Goal: Task Accomplishment & Management: Use online tool/utility

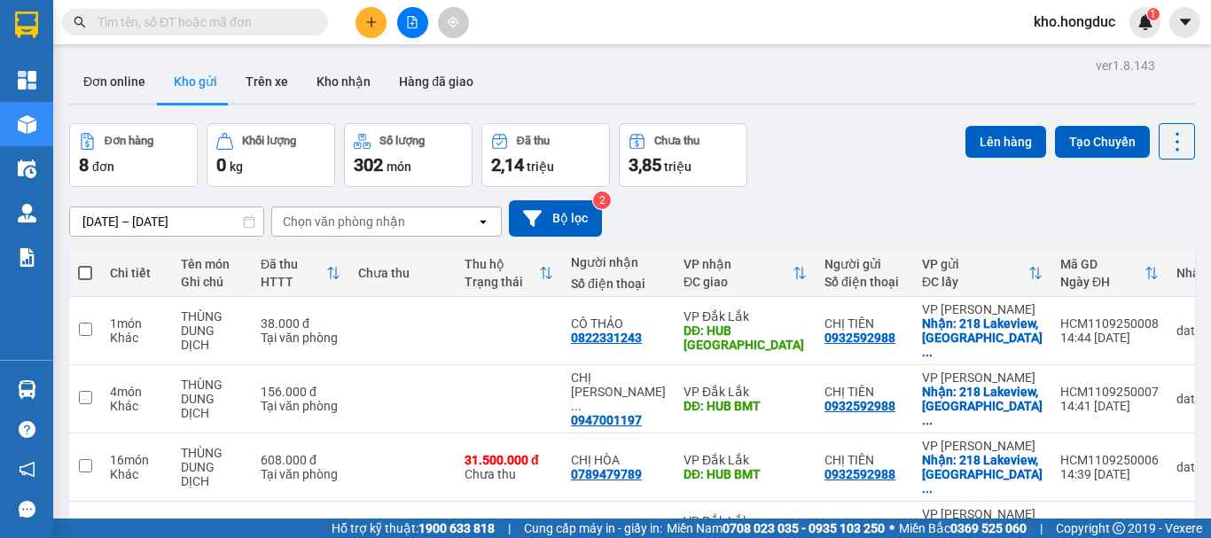
scroll to position [291, 0]
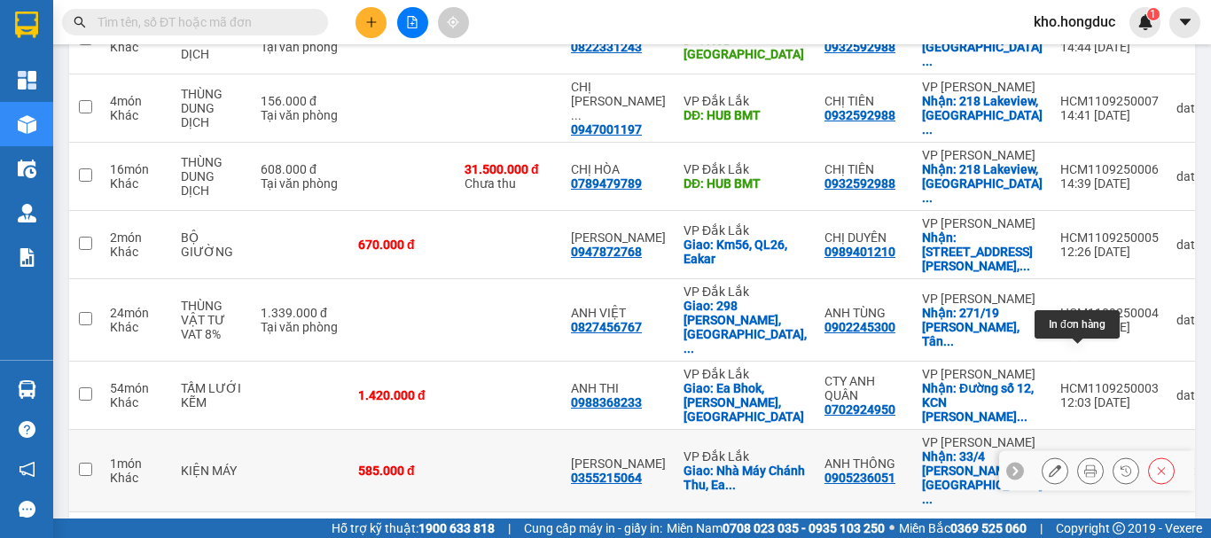
click at [1085, 465] on icon at bounding box center [1091, 471] width 12 height 12
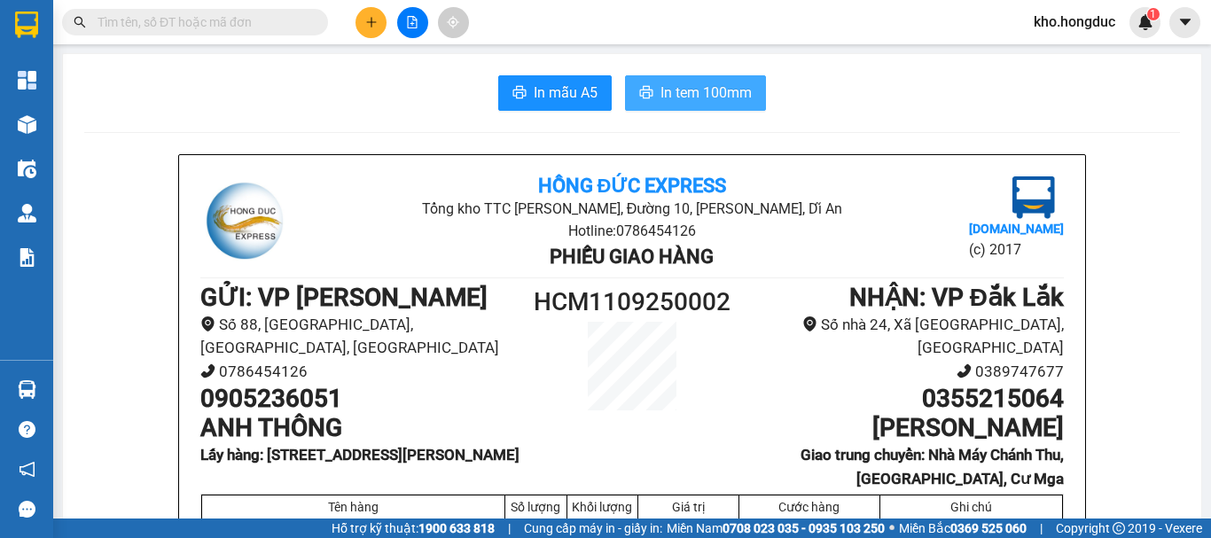
click at [687, 106] on button "In tem 100mm" at bounding box center [695, 92] width 141 height 35
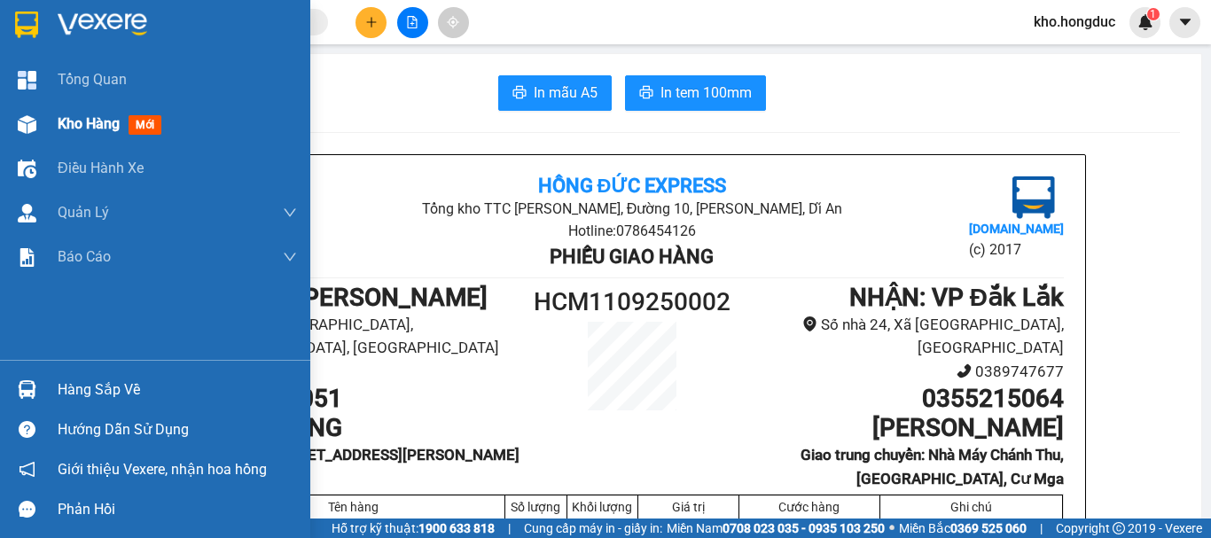
click at [20, 113] on div at bounding box center [27, 124] width 31 height 31
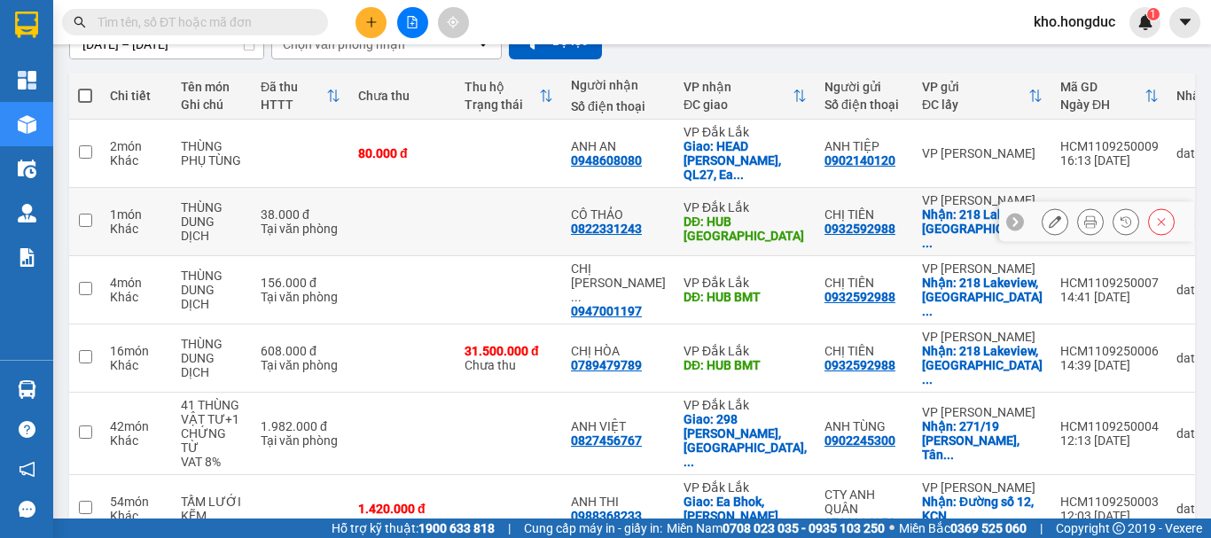
scroll to position [266, 0]
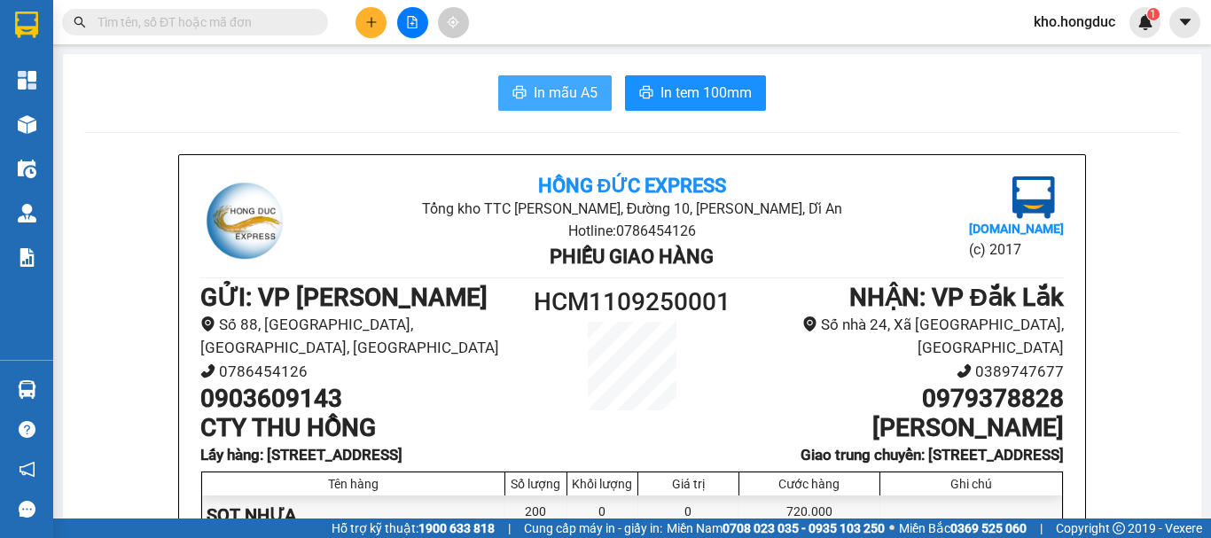
drag, startPoint x: 519, startPoint y: 73, endPoint x: 523, endPoint y: 86, distance: 14.0
click at [524, 88] on button "In mẫu A5" at bounding box center [555, 92] width 114 height 35
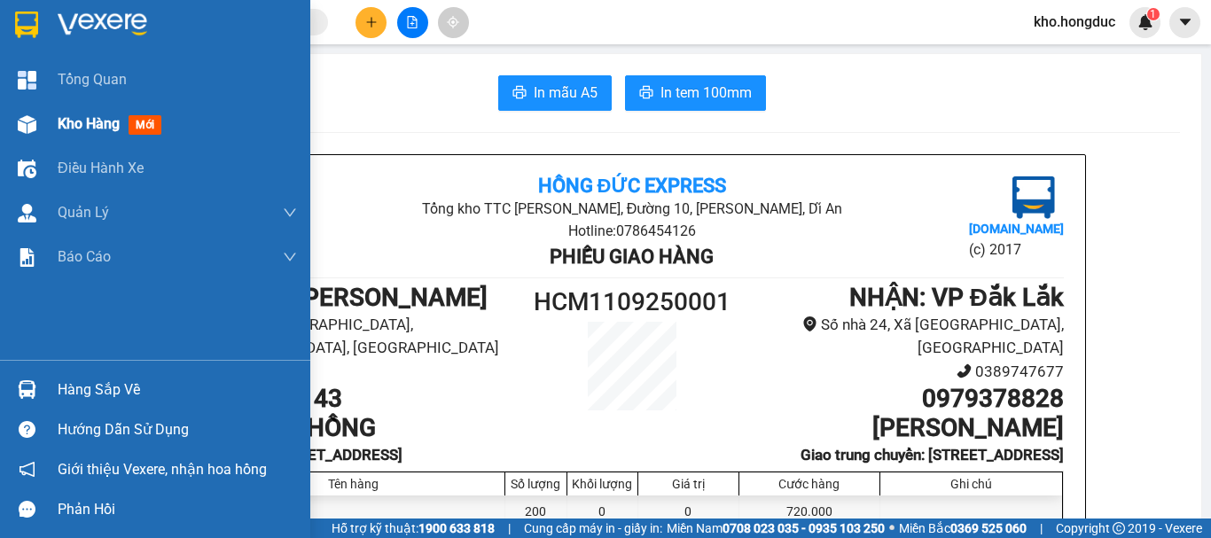
click at [35, 129] on img at bounding box center [27, 124] width 19 height 19
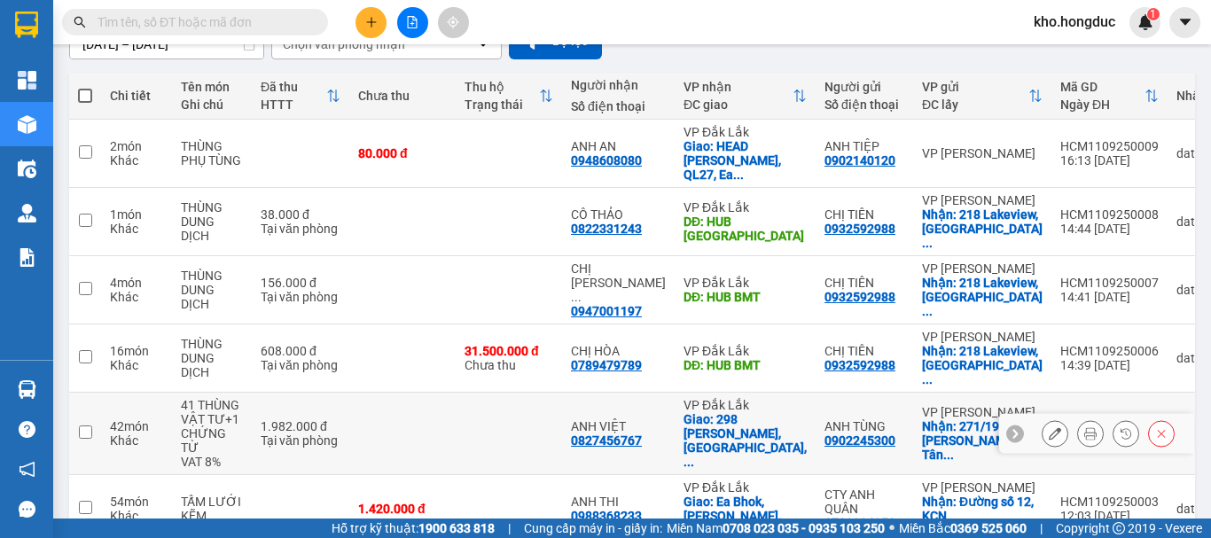
scroll to position [266, 0]
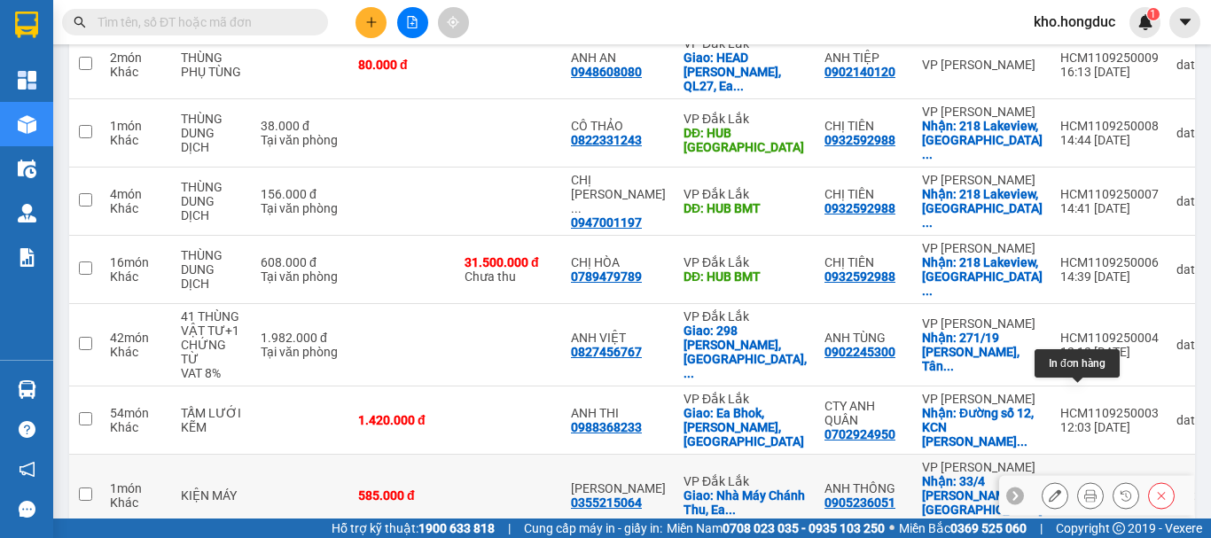
click at [1085, 490] on icon at bounding box center [1091, 496] width 12 height 12
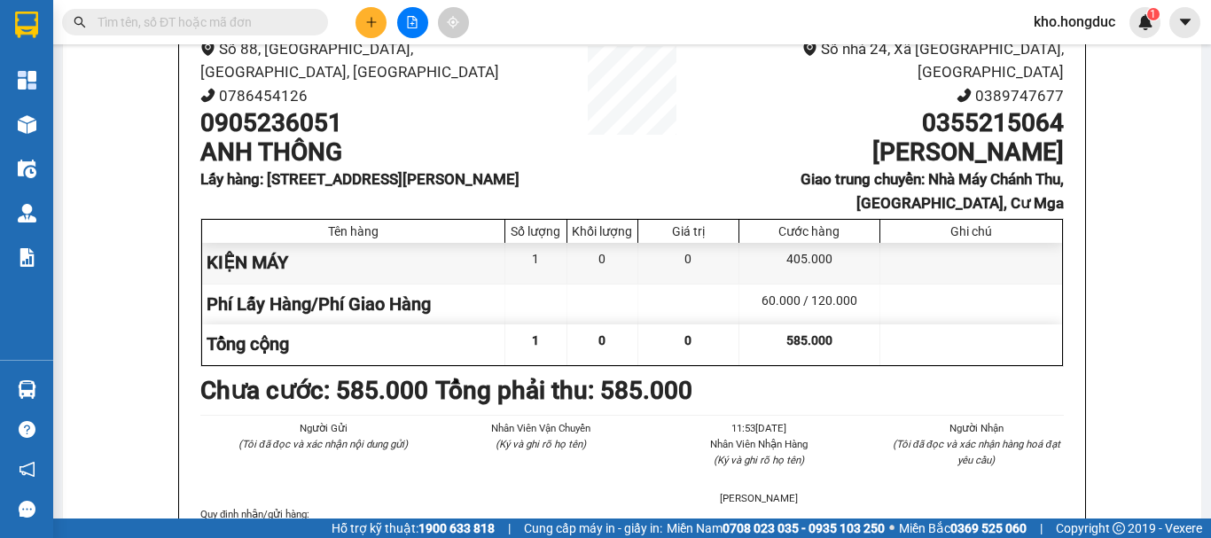
scroll to position [10, 0]
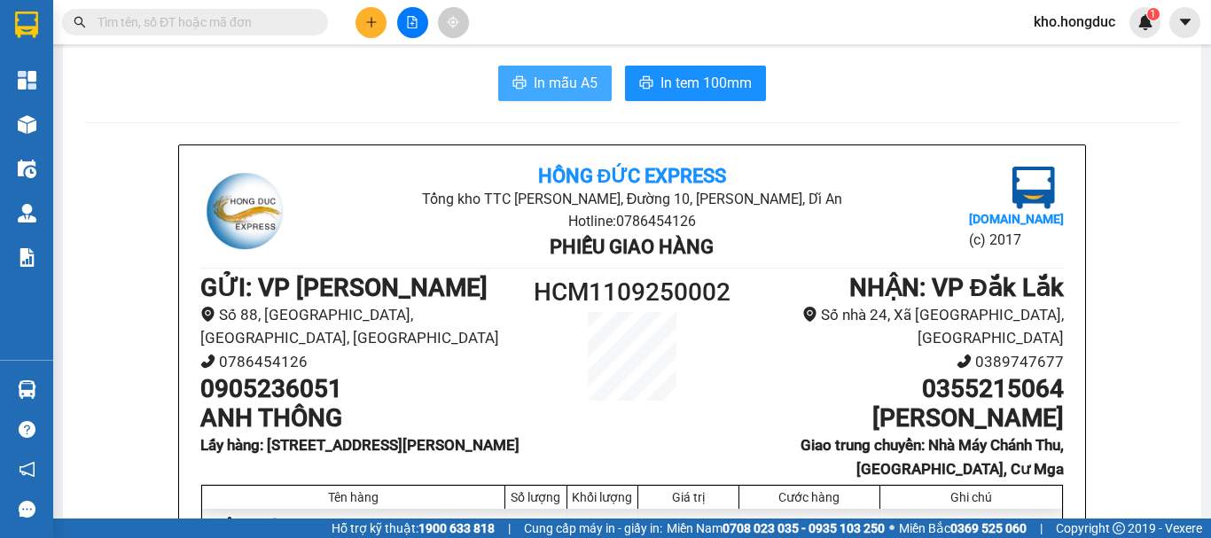
click at [513, 80] on icon "printer" at bounding box center [520, 82] width 14 height 14
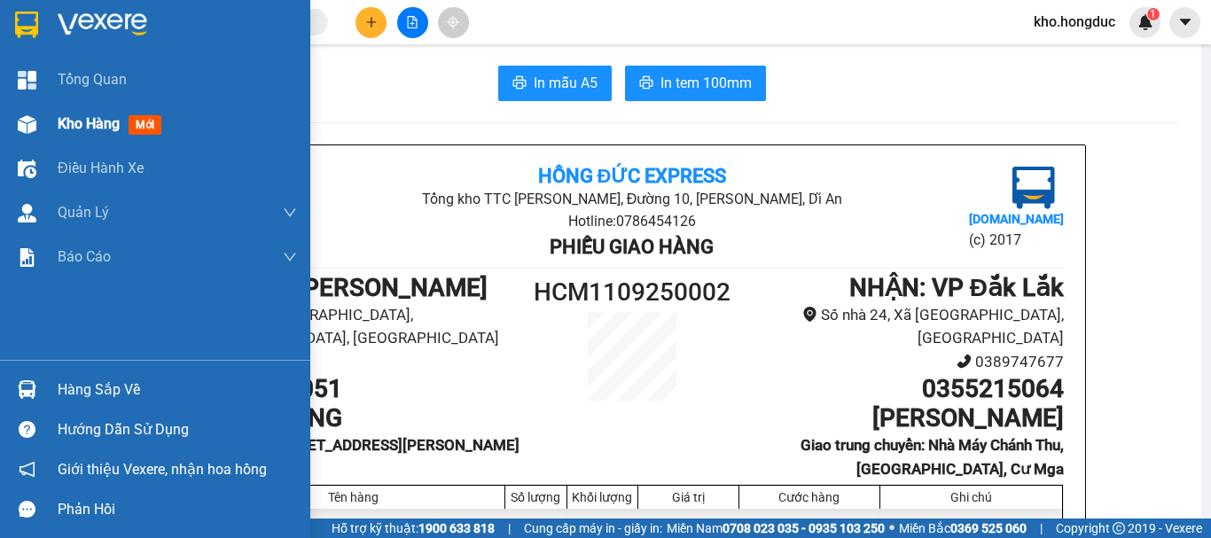
click at [50, 122] on div "Kho hàng mới" at bounding box center [155, 124] width 310 height 44
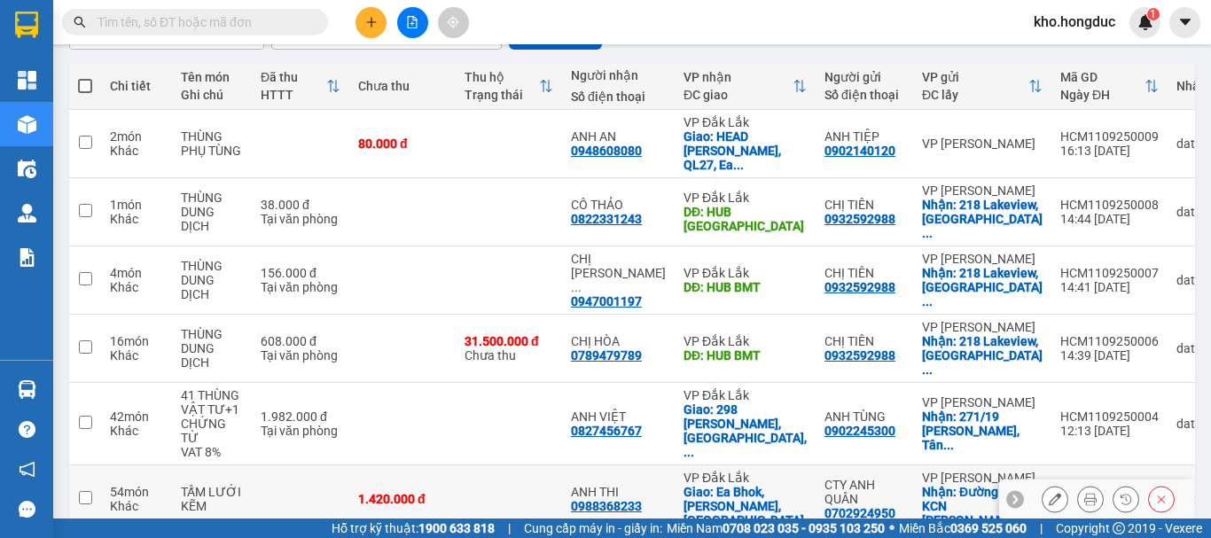
scroll to position [276, 0]
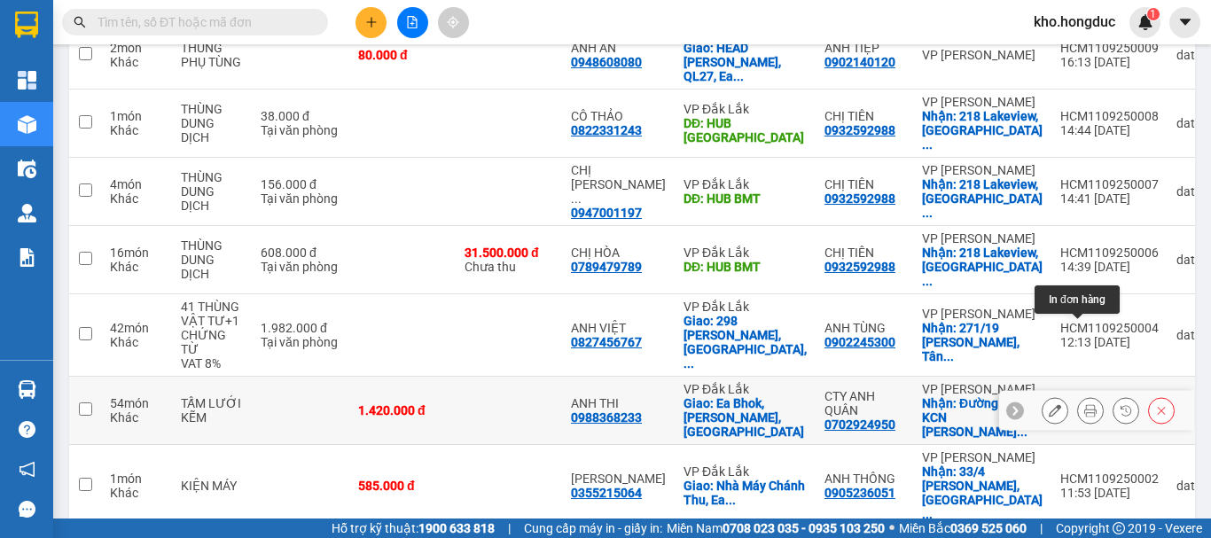
click at [1085, 404] on icon at bounding box center [1091, 410] width 12 height 12
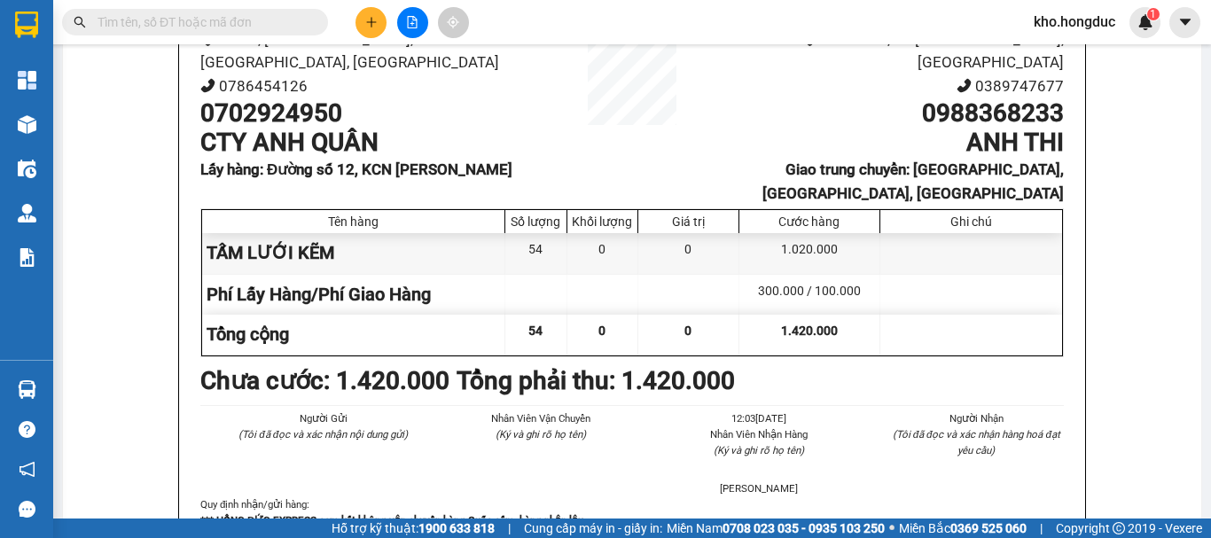
scroll to position [20, 0]
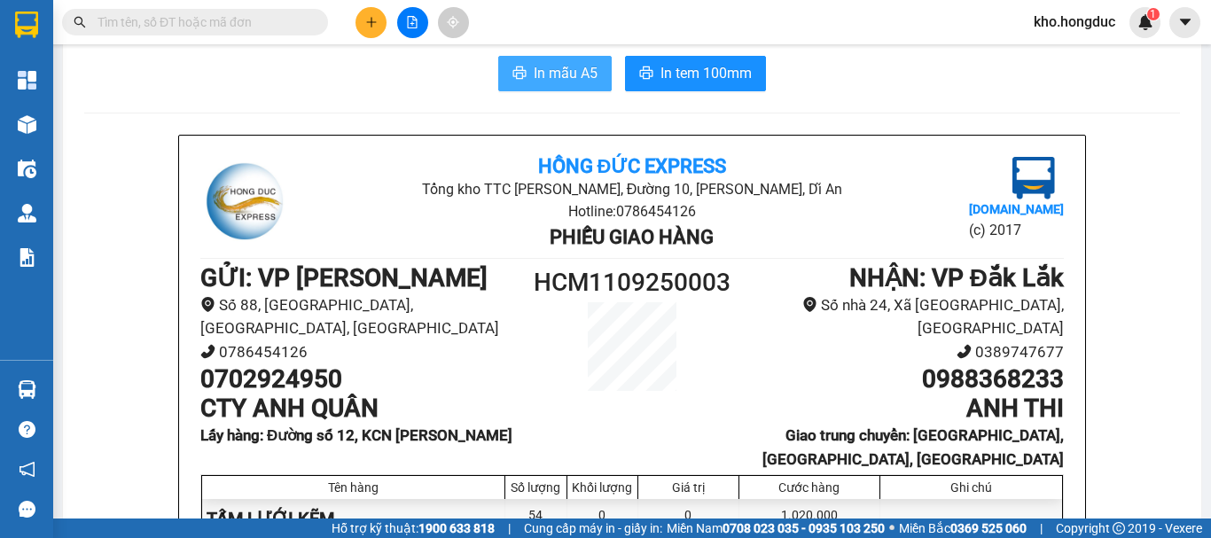
click at [550, 72] on span "In mẫu A5" at bounding box center [566, 73] width 64 height 22
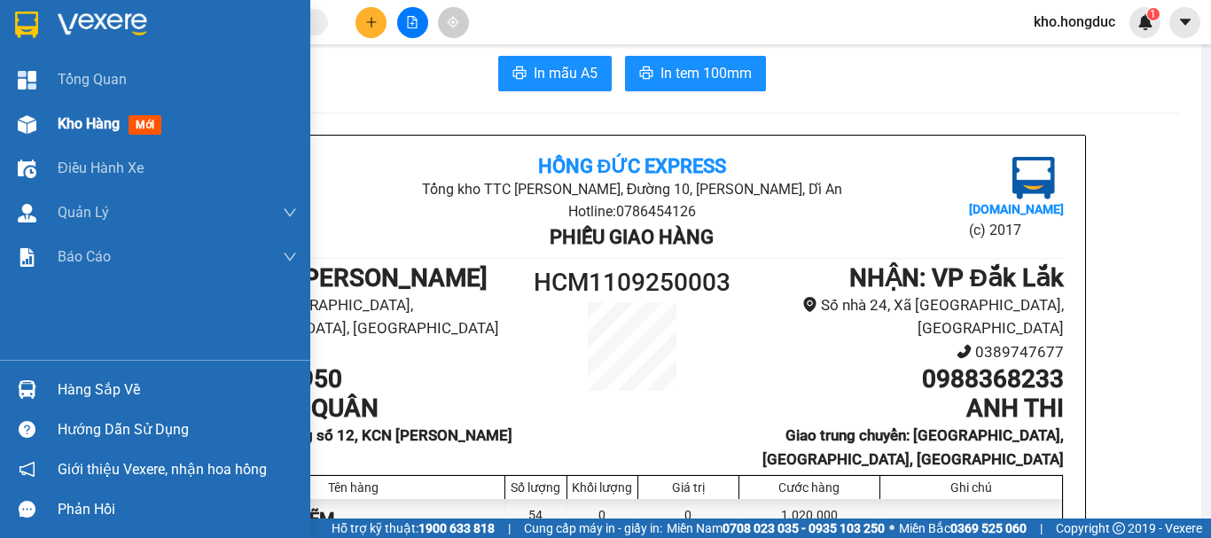
click at [98, 135] on div "Kho hàng mới" at bounding box center [113, 124] width 111 height 22
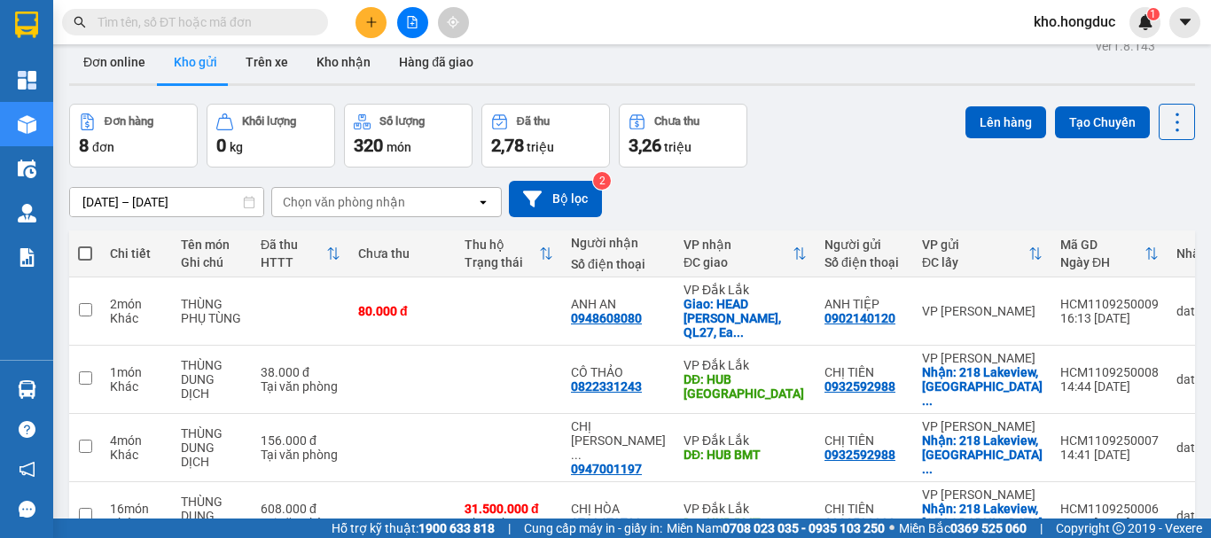
scroll to position [286, 0]
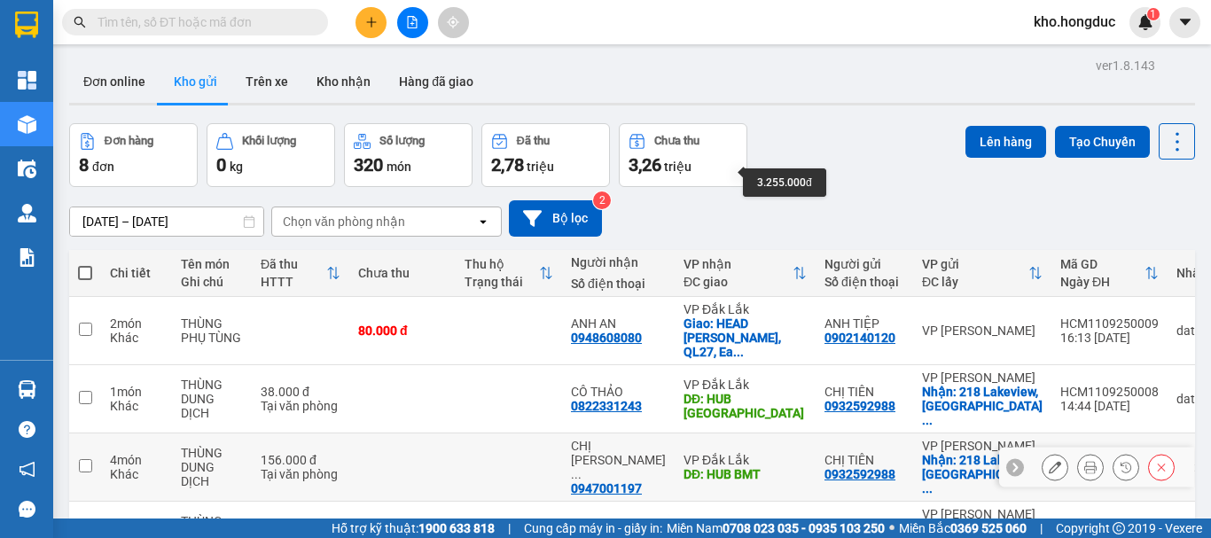
scroll to position [266, 0]
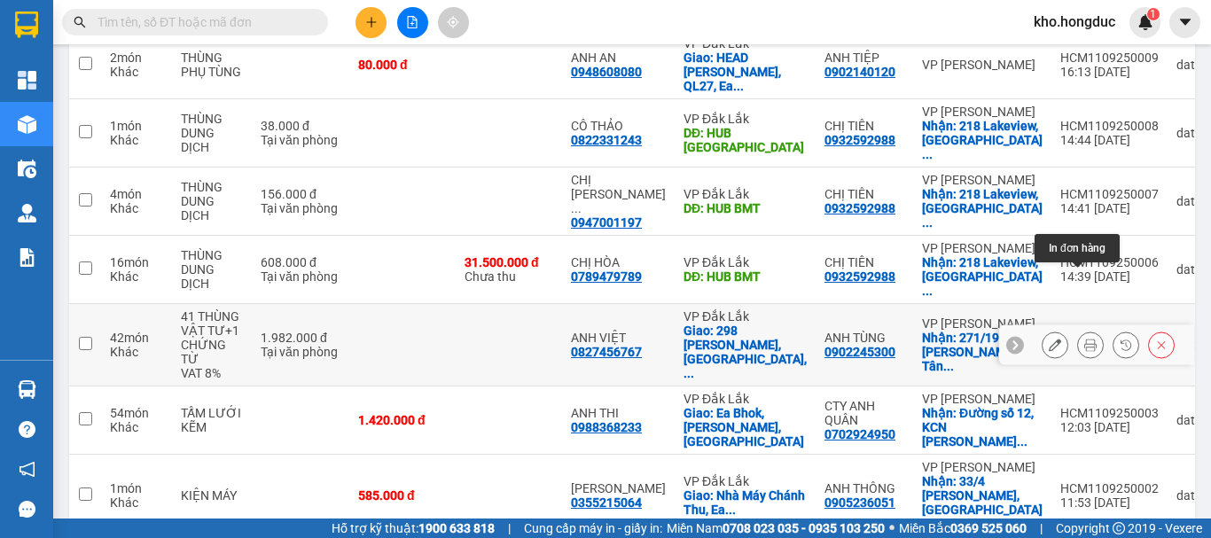
click at [1085, 339] on icon at bounding box center [1091, 345] width 12 height 12
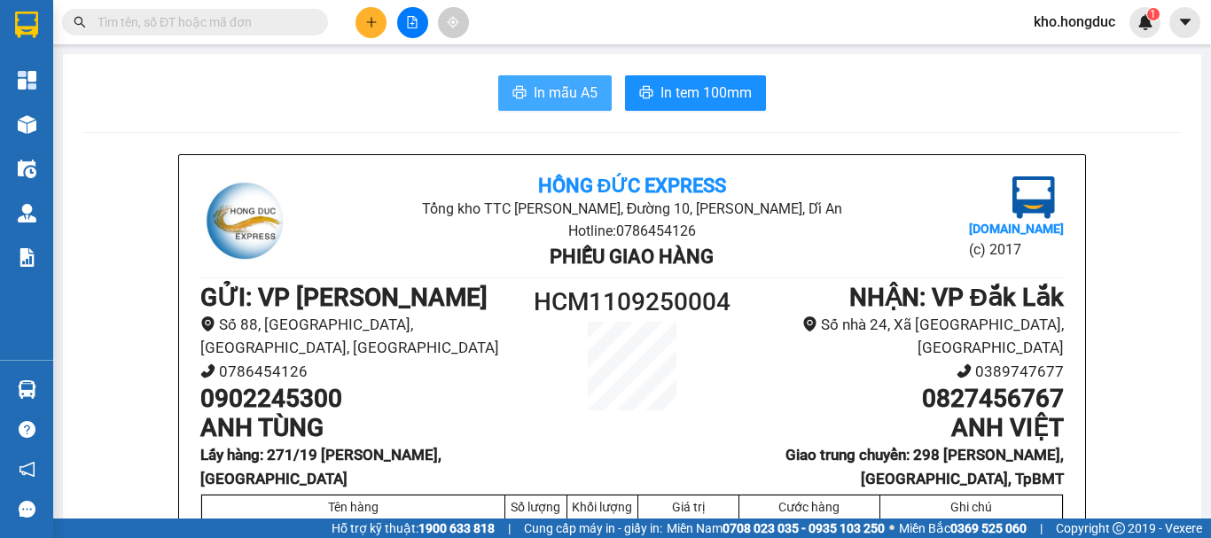
click at [556, 90] on span "In mẫu A5" at bounding box center [566, 93] width 64 height 22
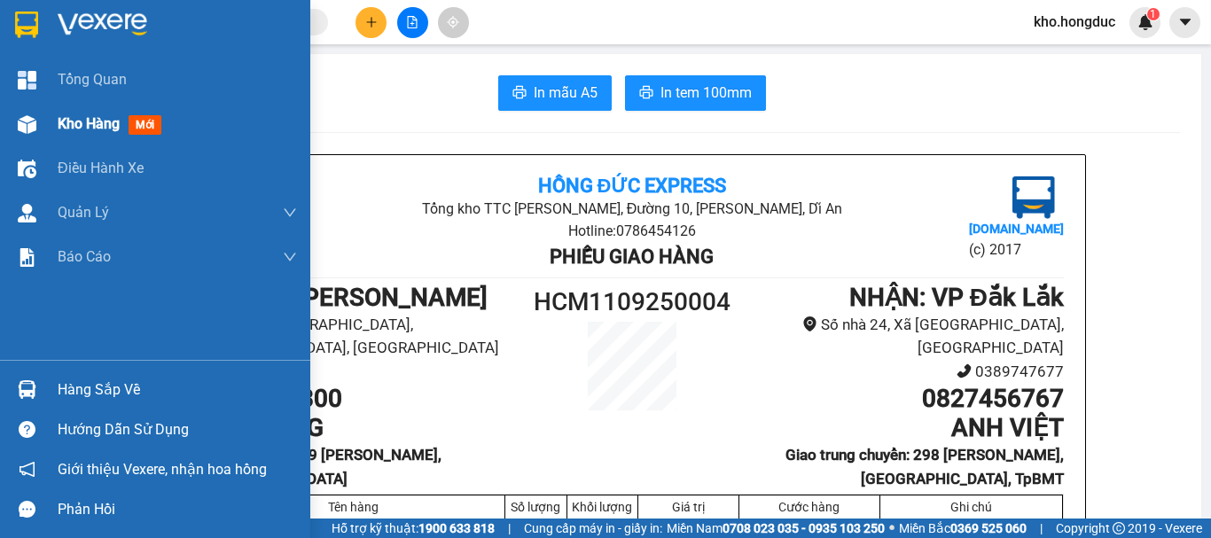
click at [124, 122] on div "Kho hàng mới" at bounding box center [113, 124] width 111 height 22
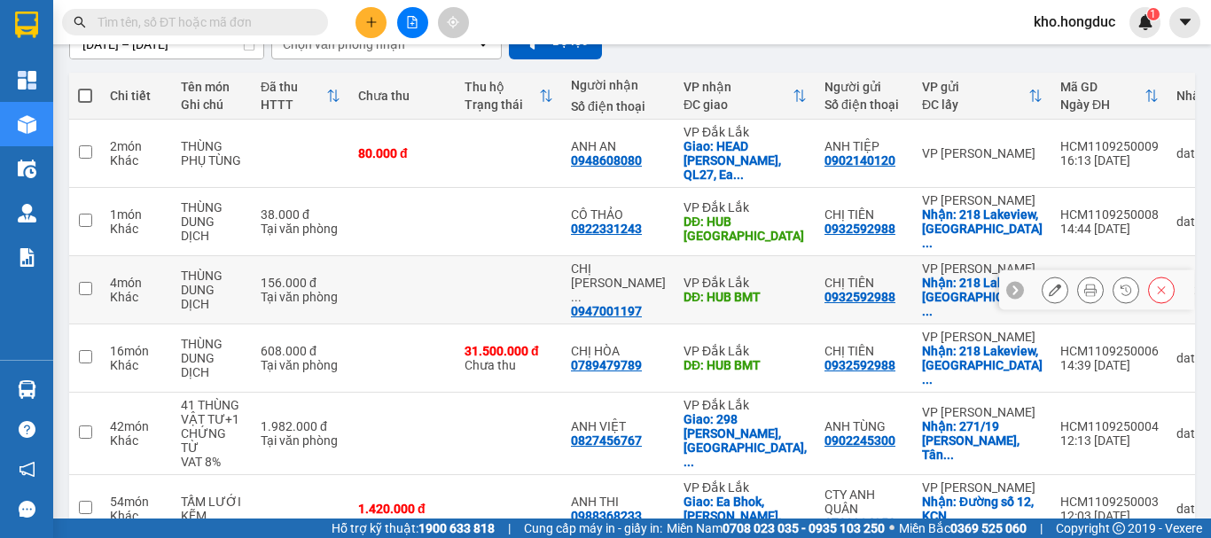
scroll to position [305, 0]
